Goal: Complete application form: Complete application form

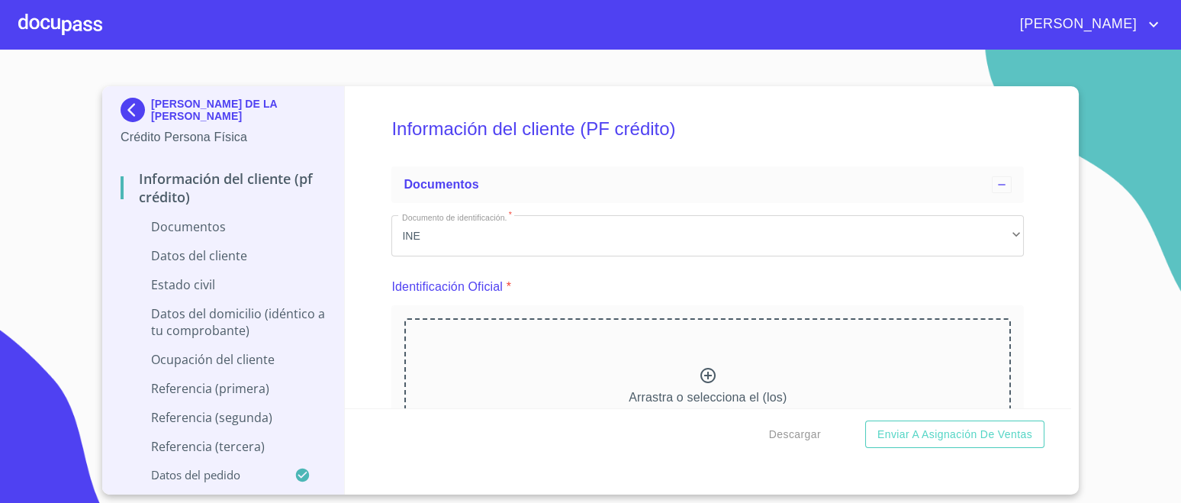
click at [59, 15] on div at bounding box center [60, 24] width 84 height 49
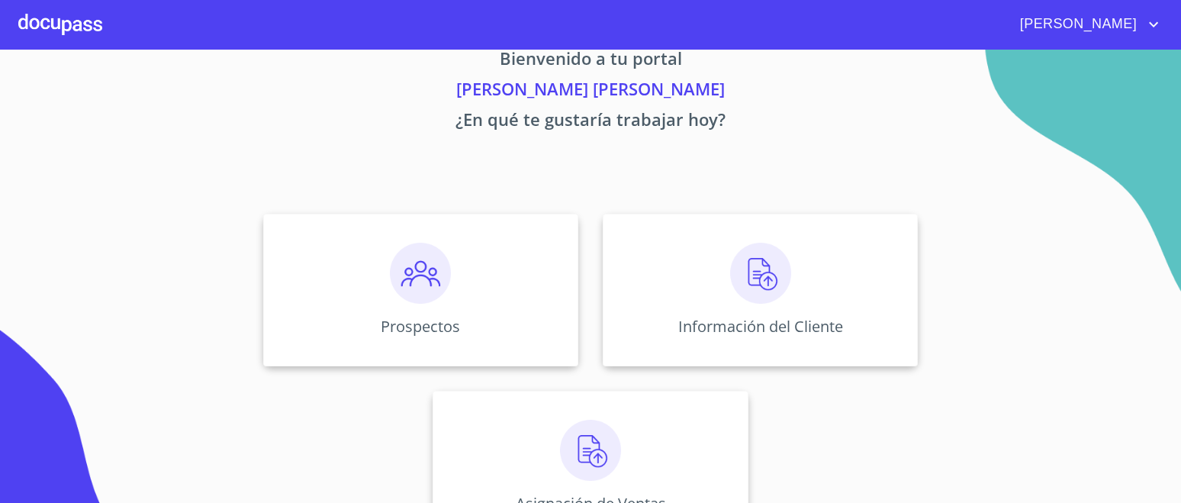
scroll to position [86, 0]
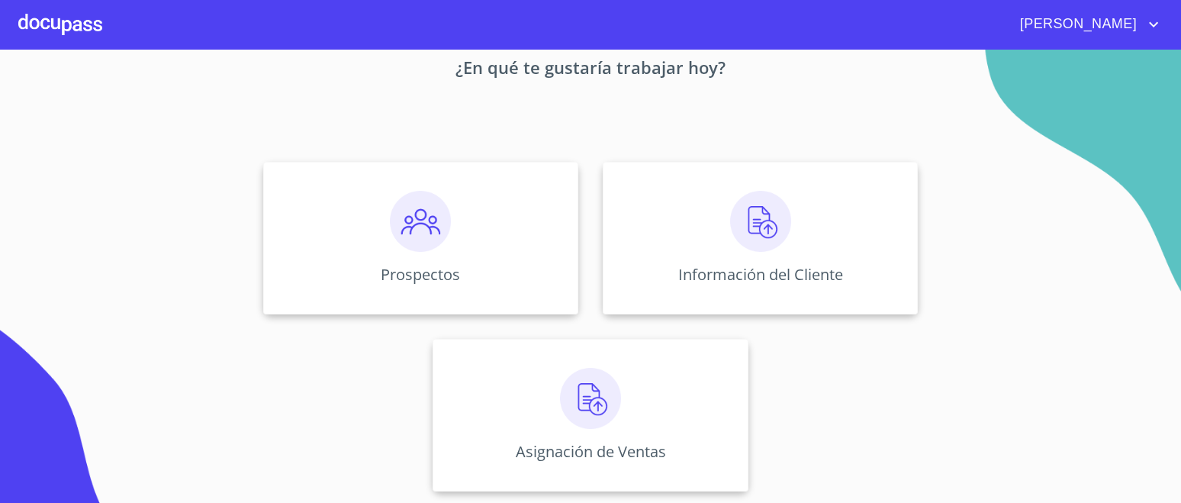
click at [747, 217] on img at bounding box center [760, 221] width 61 height 61
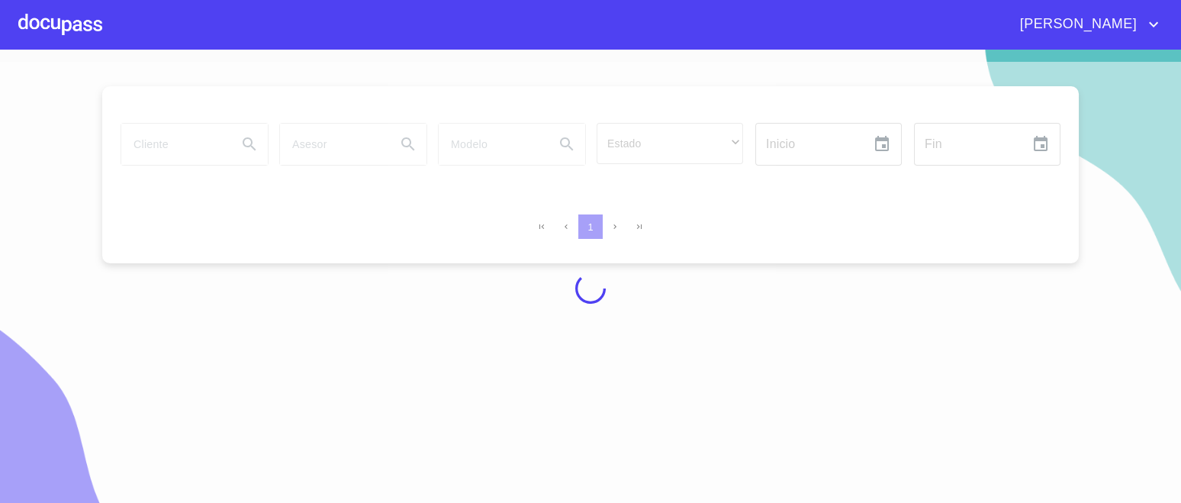
click at [82, 19] on div at bounding box center [60, 24] width 84 height 49
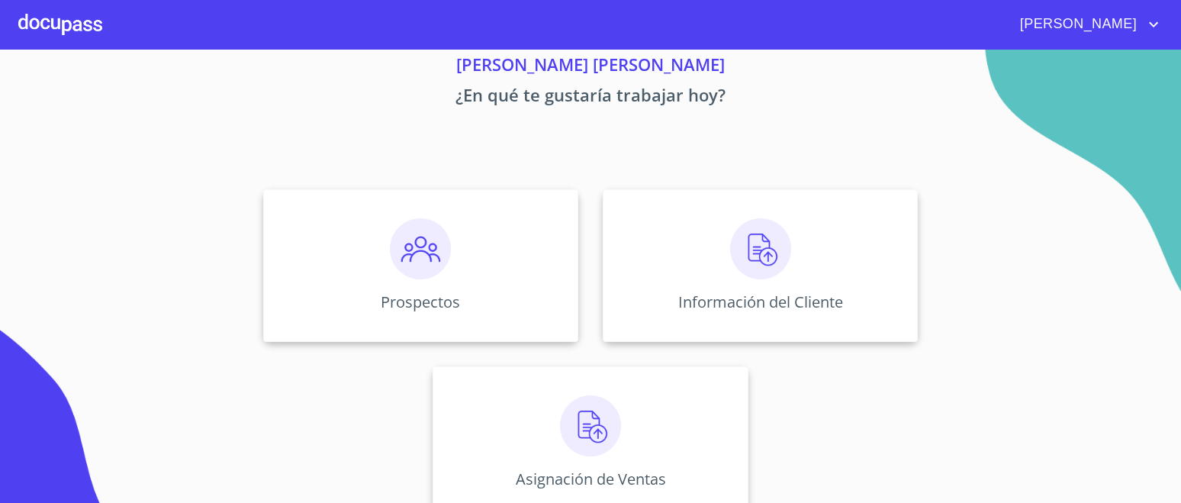
scroll to position [86, 0]
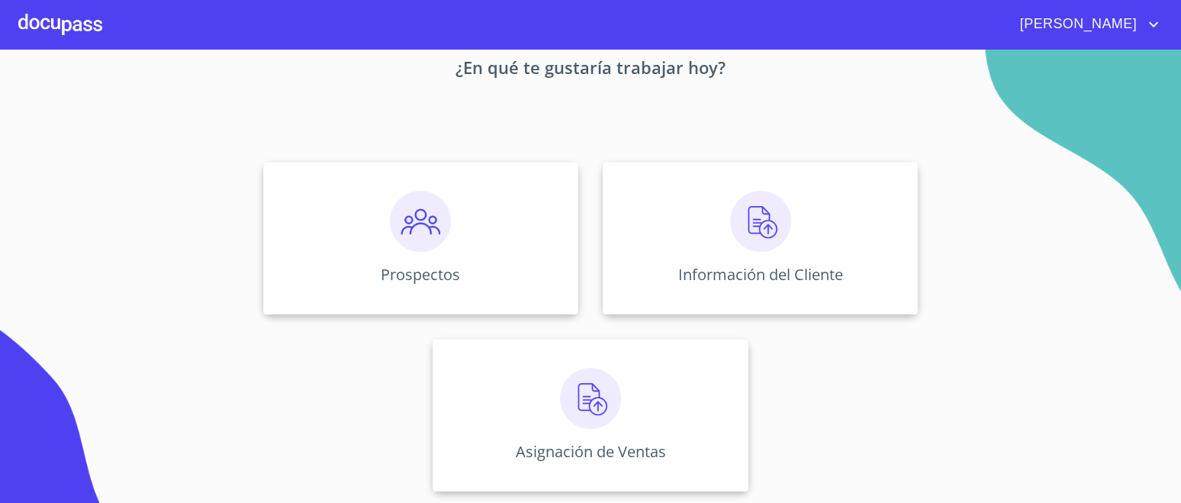
click at [596, 417] on img at bounding box center [590, 398] width 61 height 61
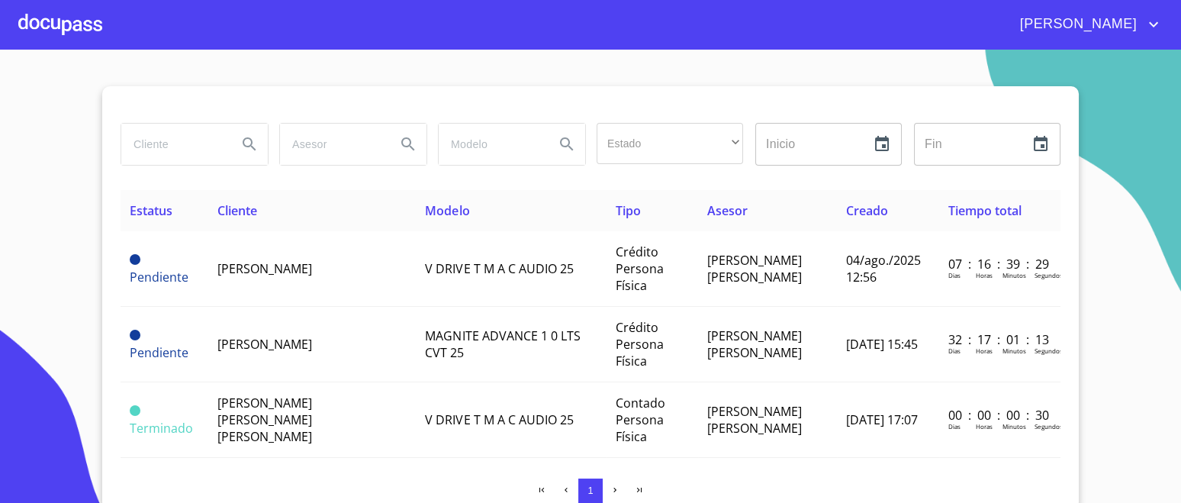
click at [281, 268] on span "[PERSON_NAME]" at bounding box center [264, 268] width 95 height 17
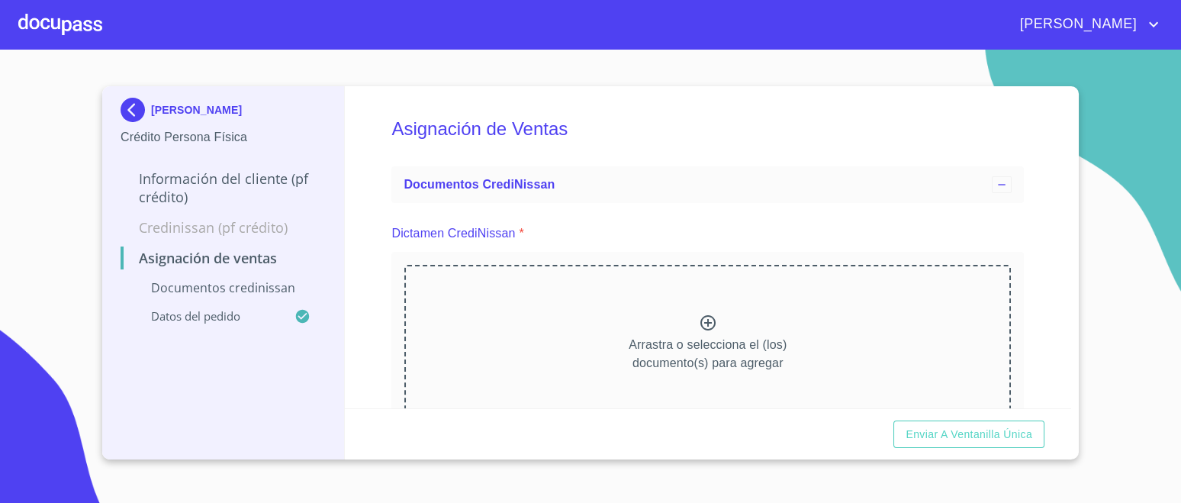
scroll to position [95, 0]
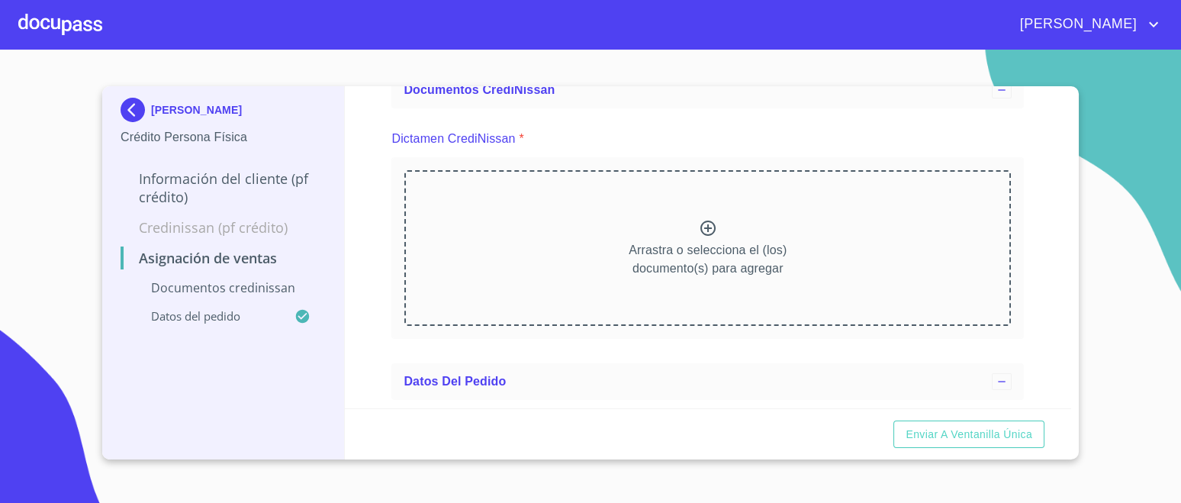
click at [699, 236] on div at bounding box center [708, 230] width 18 height 22
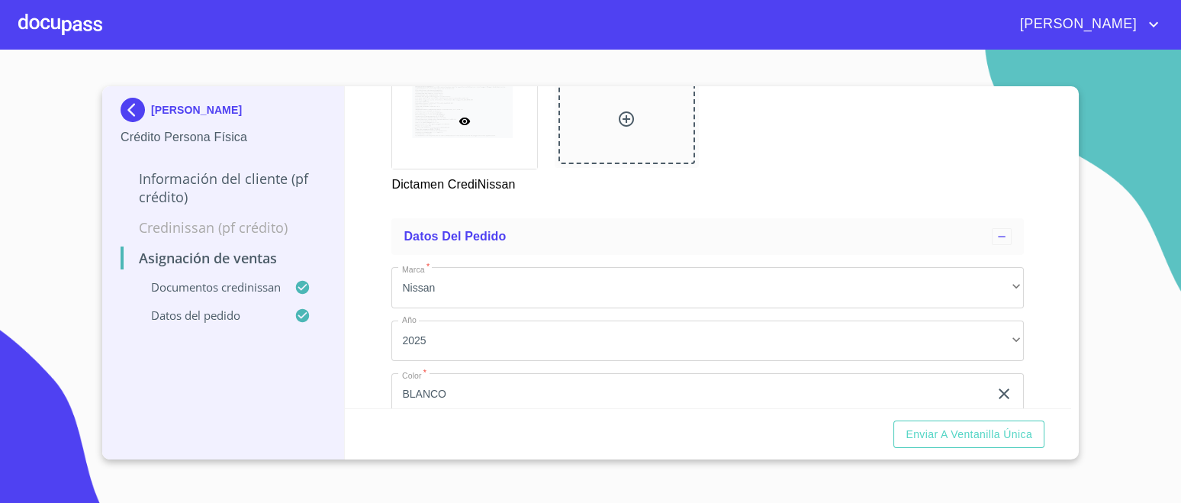
scroll to position [788, 0]
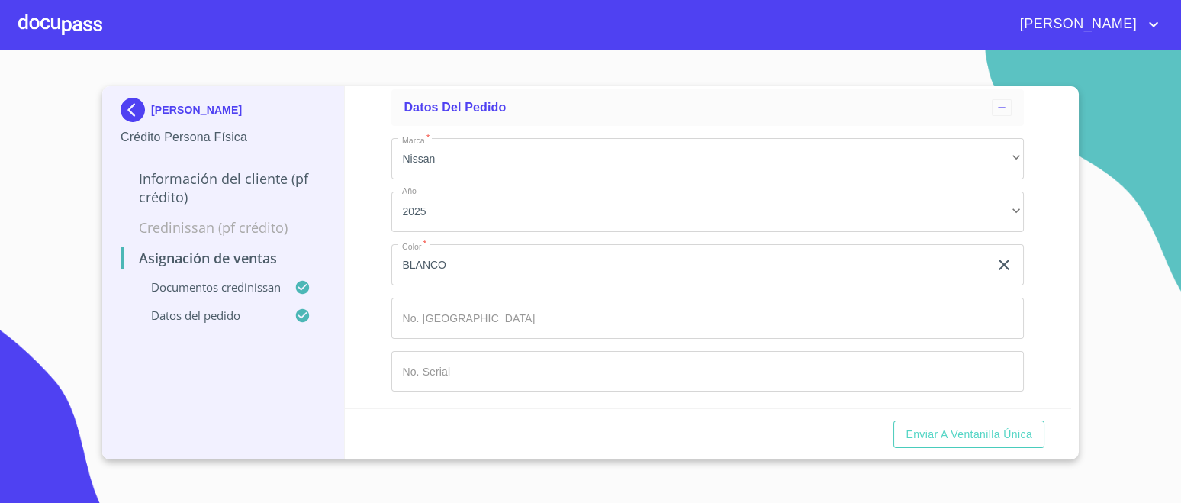
click at [507, 285] on input "Marca   *" at bounding box center [689, 264] width 597 height 41
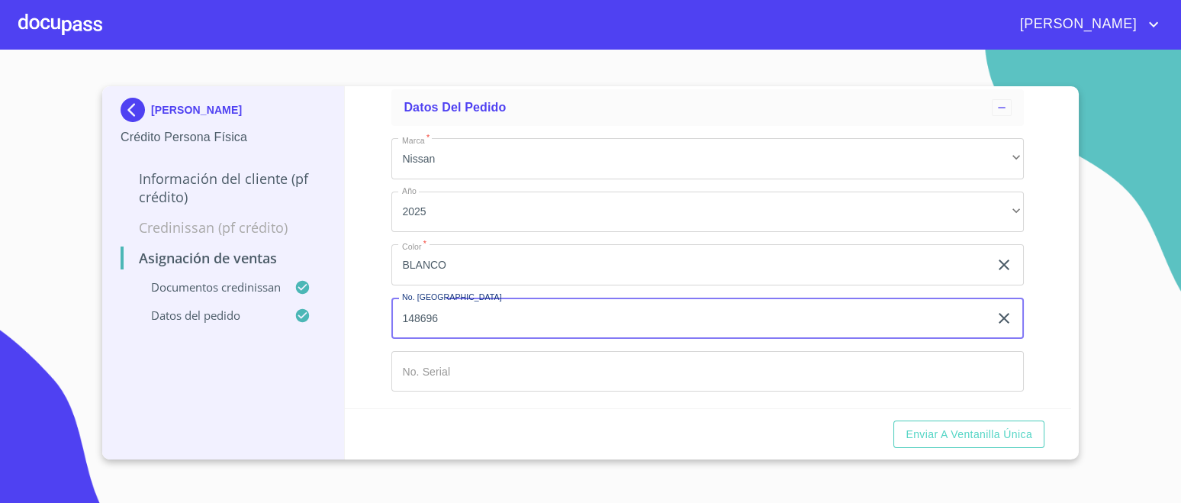
type input "148696"
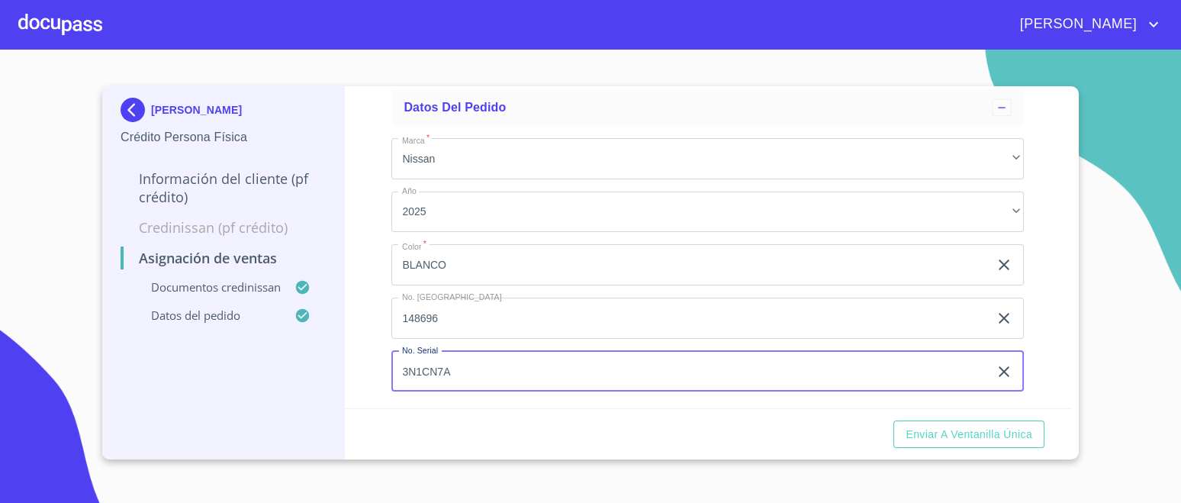
click at [454, 369] on input "3N1CN7A" at bounding box center [689, 371] width 597 height 41
type input "3N1CN7AE7SK"
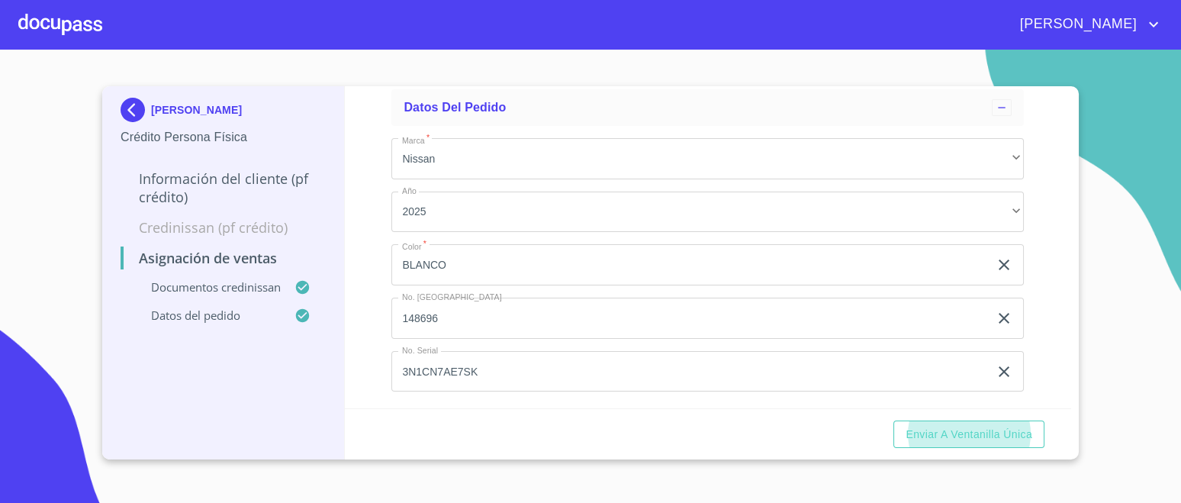
click at [516, 285] on input "3N1CN7AE7SK" at bounding box center [689, 264] width 597 height 41
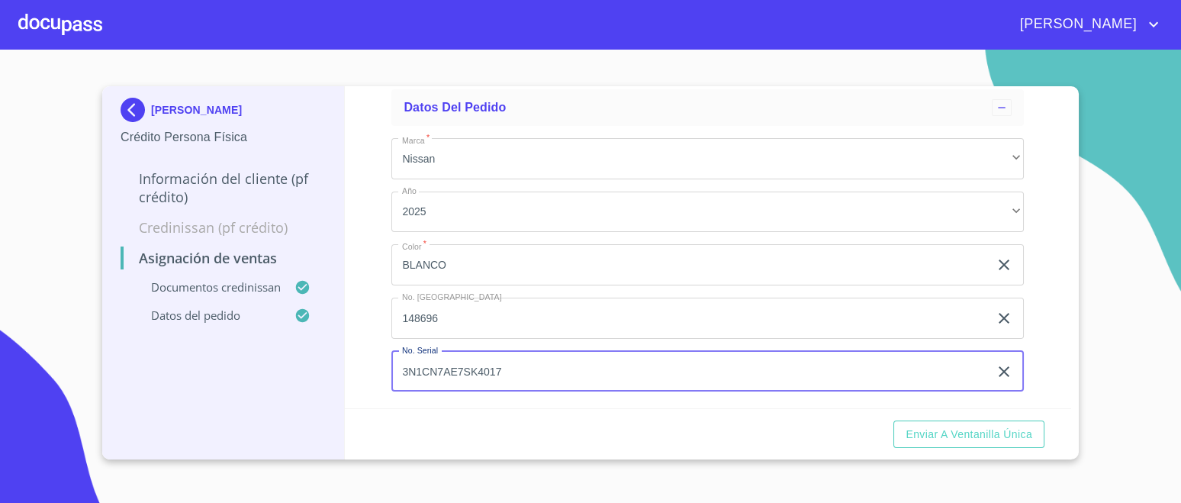
click at [516, 371] on input "3N1CN7AE7SK4017" at bounding box center [689, 371] width 597 height 41
type input "[US_VEHICLE_IDENTIFICATION_NUMBER]"
click at [934, 433] on span "Enviar a Ventanilla única" at bounding box center [968, 434] width 127 height 19
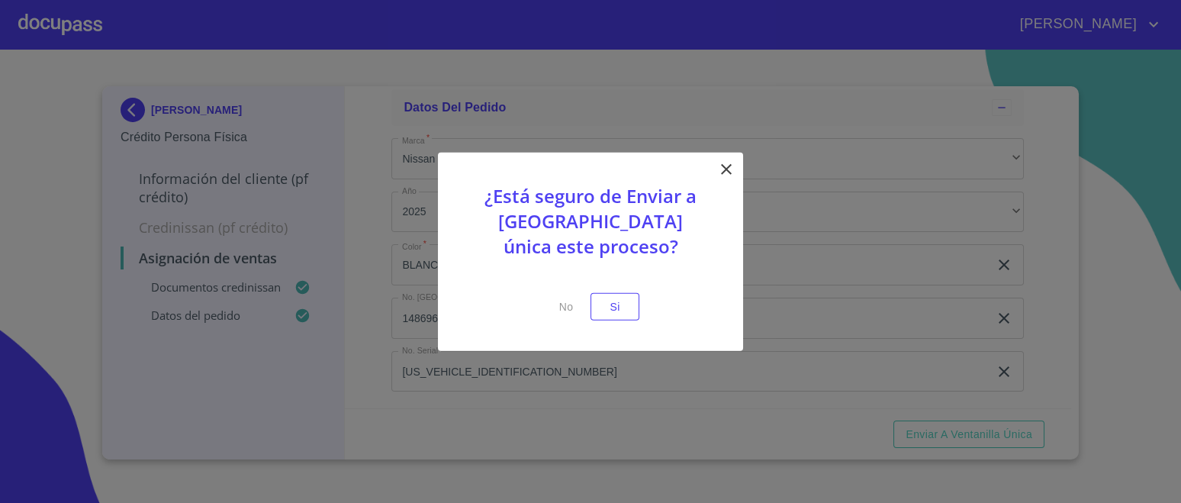
click at [621, 310] on span "Si" at bounding box center [615, 306] width 24 height 19
